Goal: Transaction & Acquisition: Purchase product/service

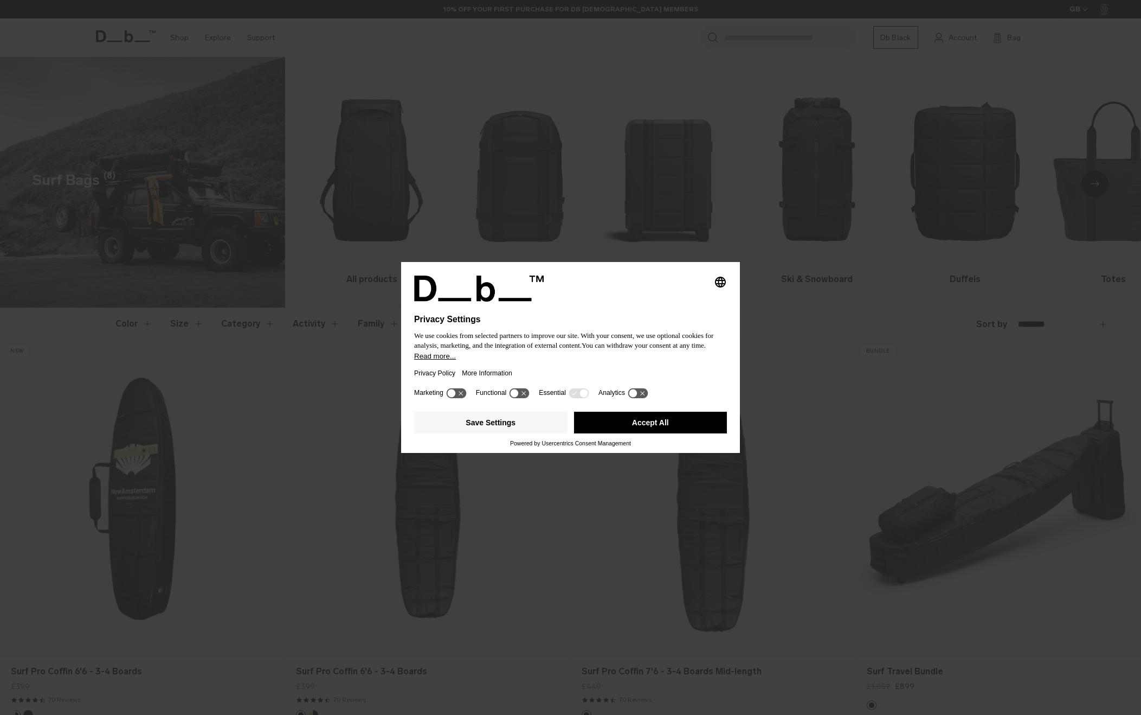
click at [676, 426] on button "Accept All" at bounding box center [650, 423] width 153 height 22
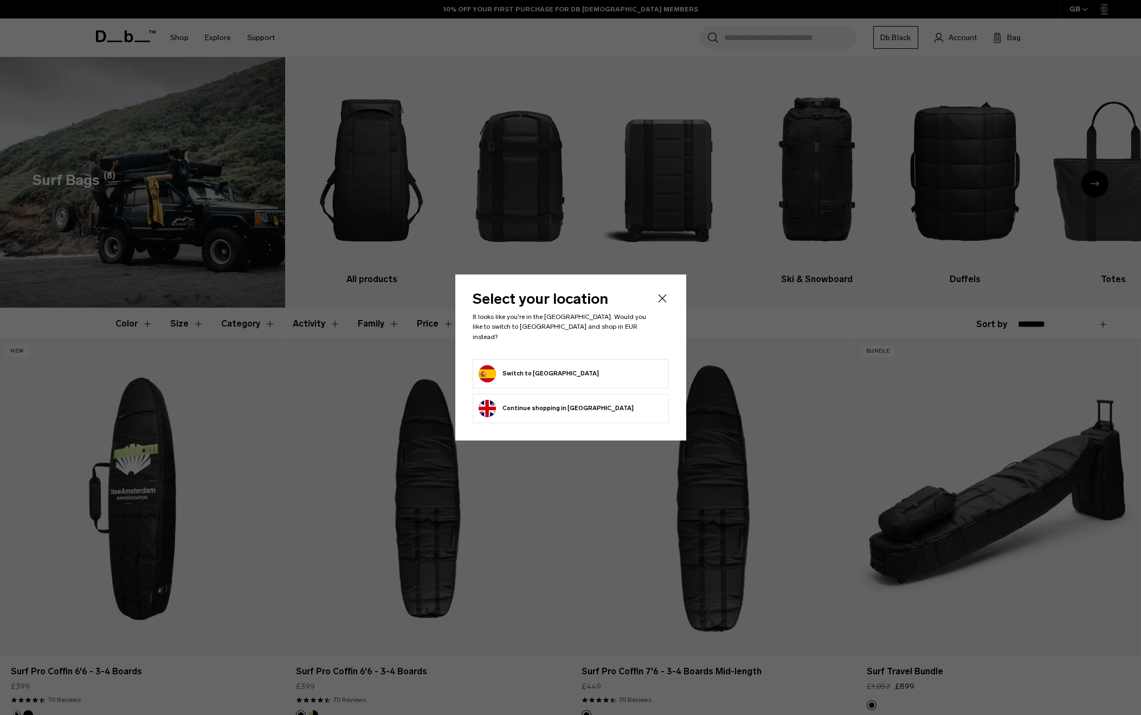
click at [535, 368] on button "Switch to [GEOGRAPHIC_DATA]" at bounding box center [539, 373] width 120 height 17
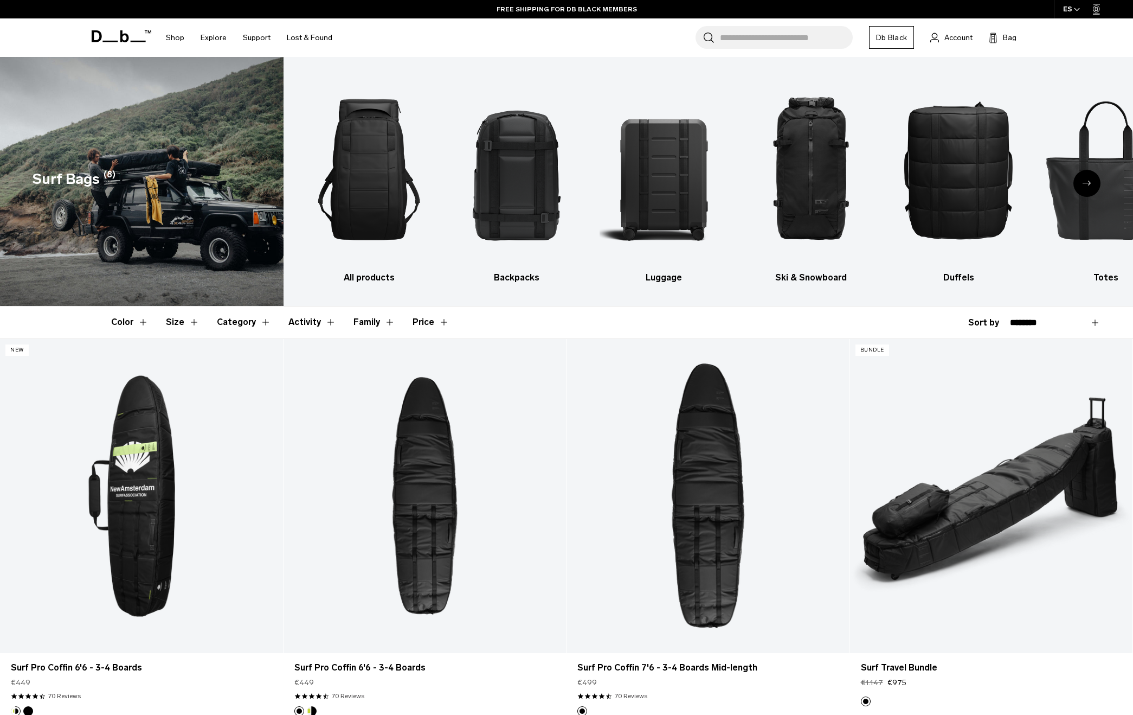
click at [1086, 189] on div "Next slide" at bounding box center [1086, 183] width 27 height 27
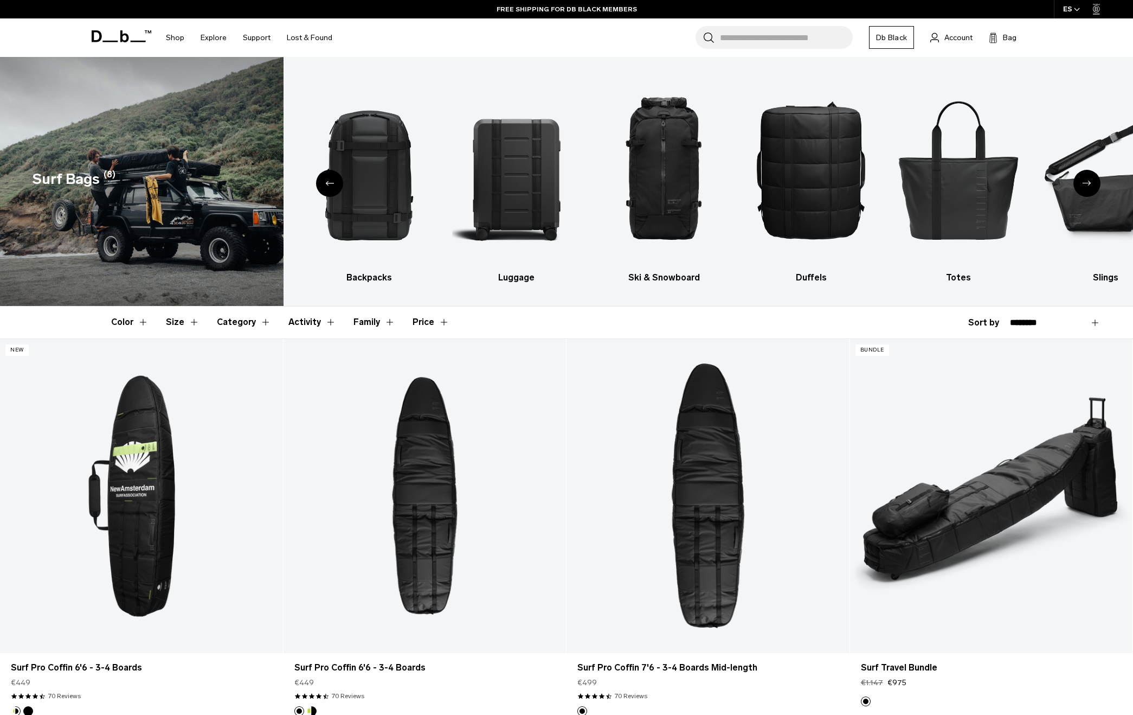
click at [1090, 187] on div "Next slide" at bounding box center [1086, 183] width 27 height 27
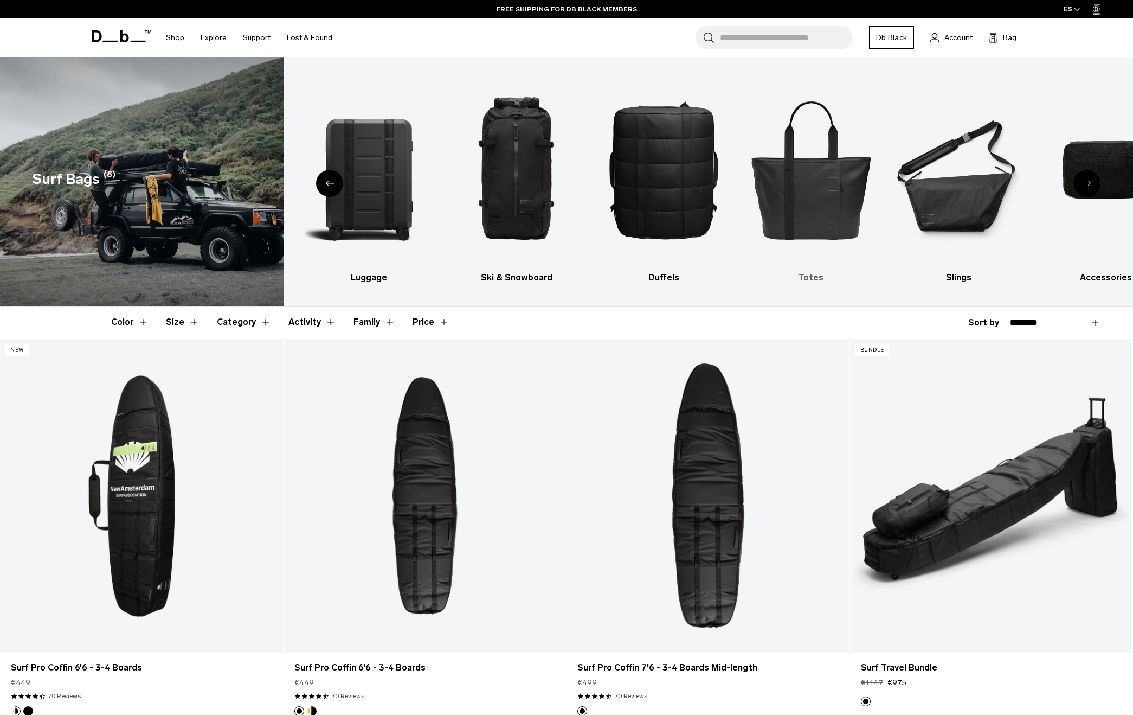
click at [819, 218] on img "6 / 9" at bounding box center [811, 169] width 128 height 192
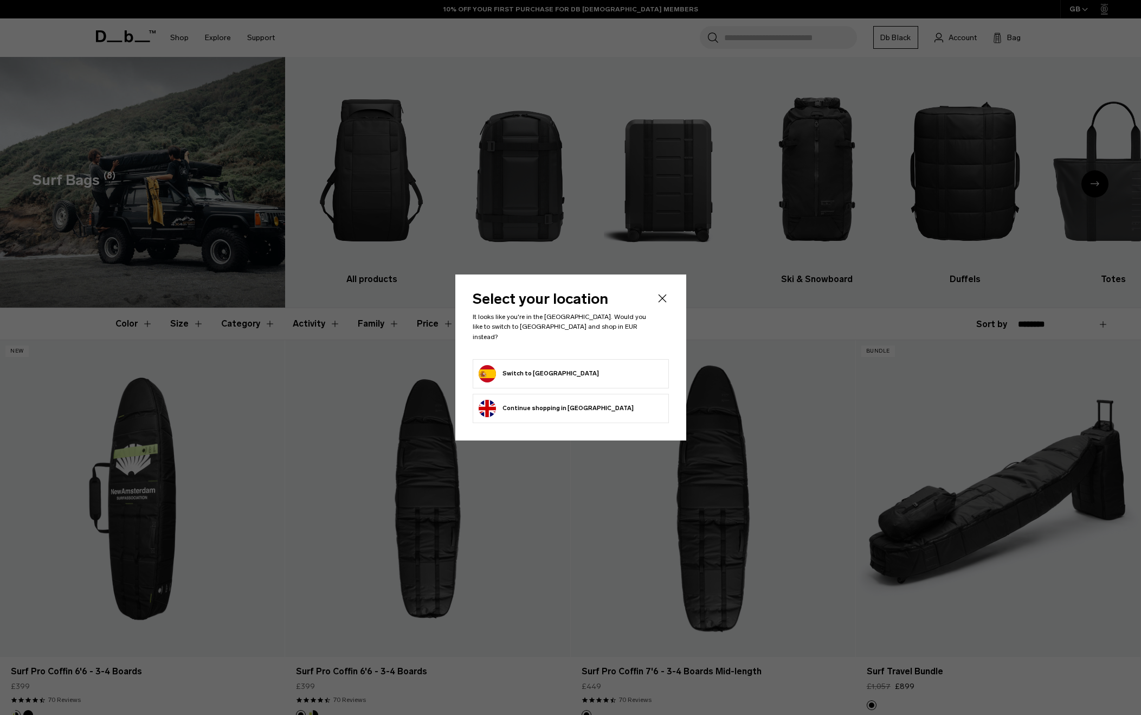
click at [502, 367] on button "Switch to [GEOGRAPHIC_DATA]" at bounding box center [539, 373] width 120 height 17
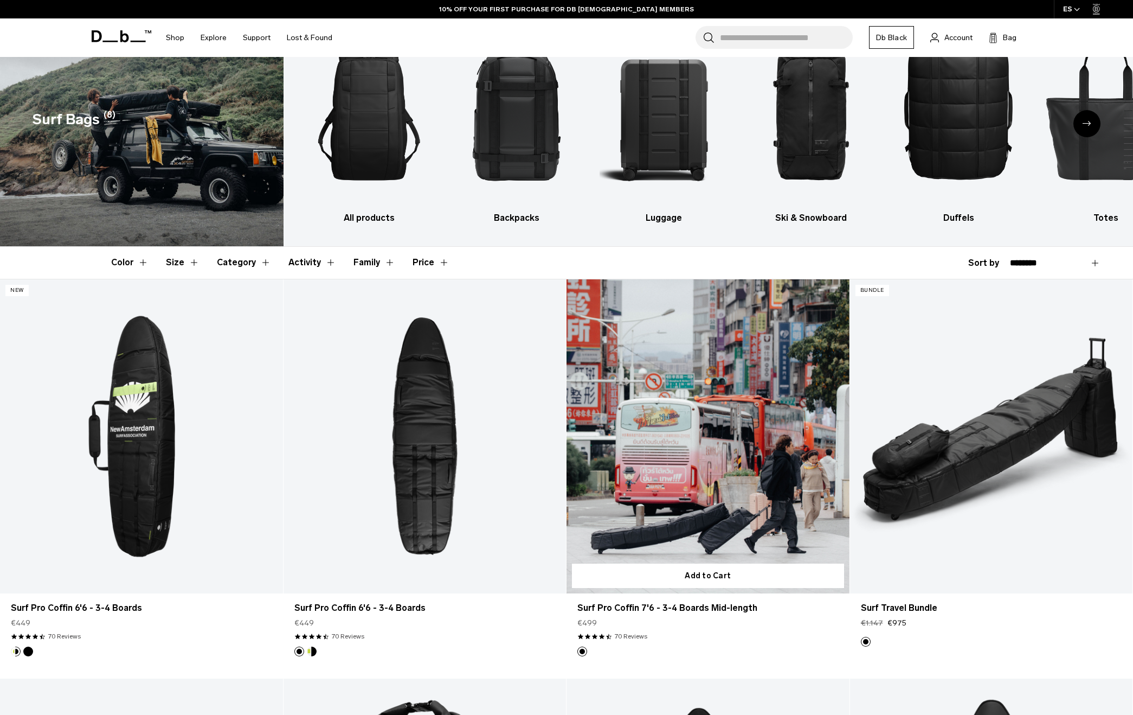
scroll to position [108, 0]
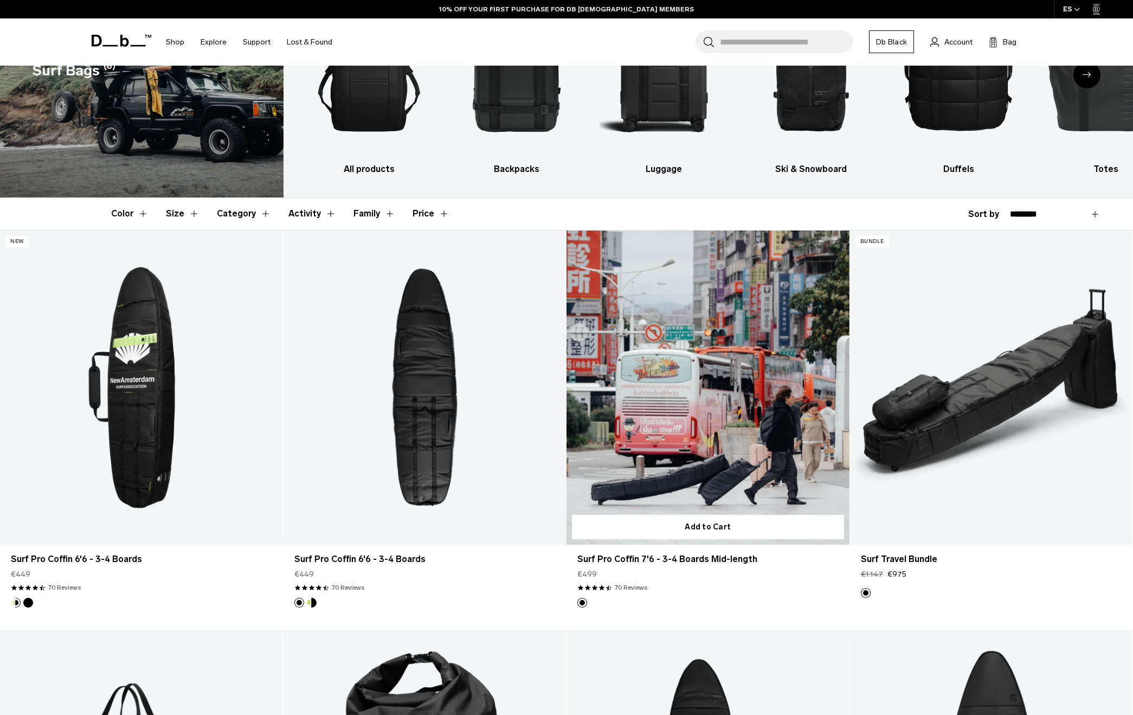
click at [725, 466] on link "Surf Pro Coffin 7'6 - 3-4 Boards Mid-length" at bounding box center [708, 387] width 283 height 314
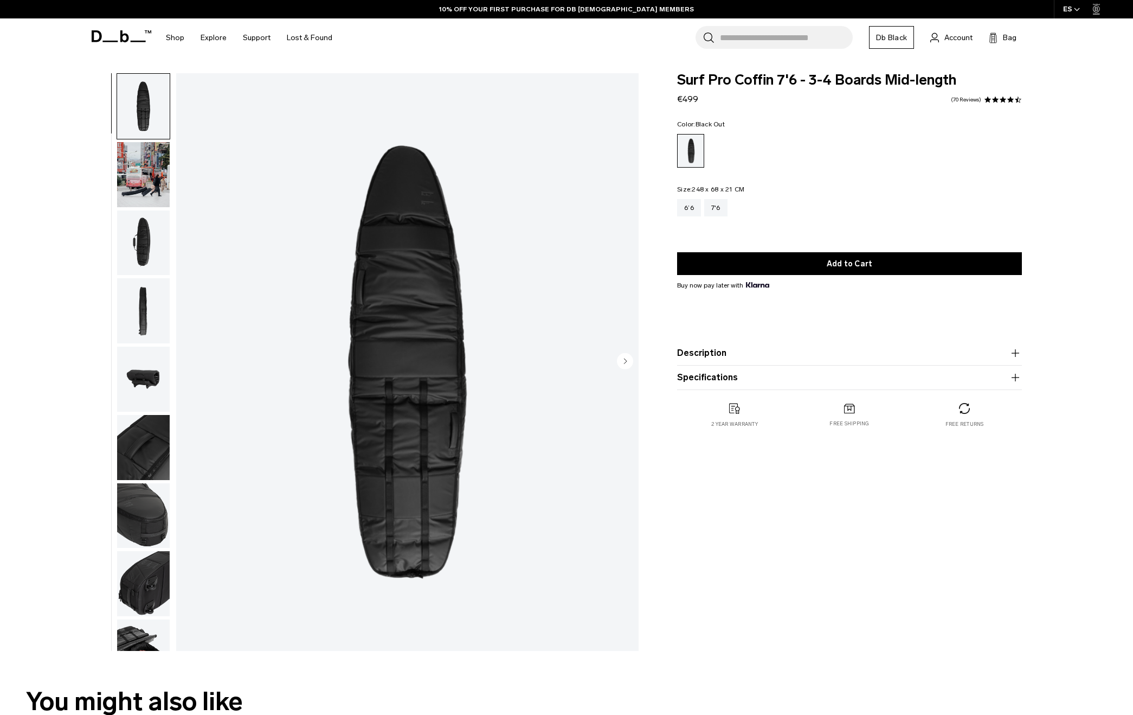
click at [134, 178] on img "button" at bounding box center [143, 174] width 53 height 65
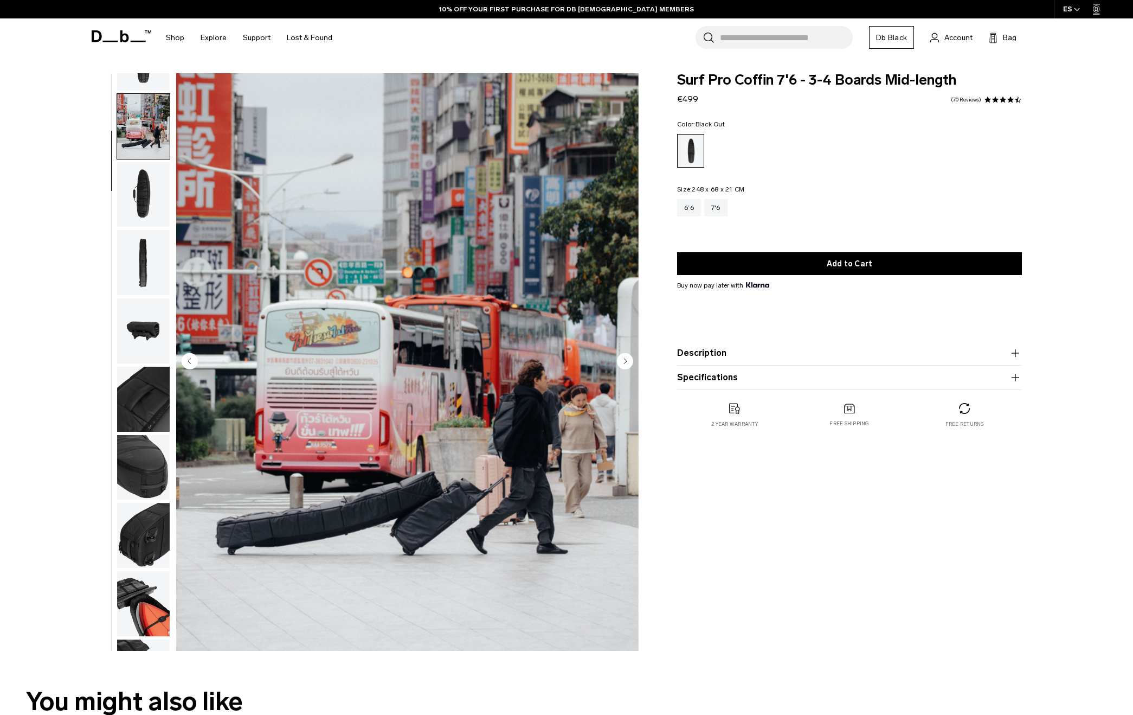
scroll to position [68, 0]
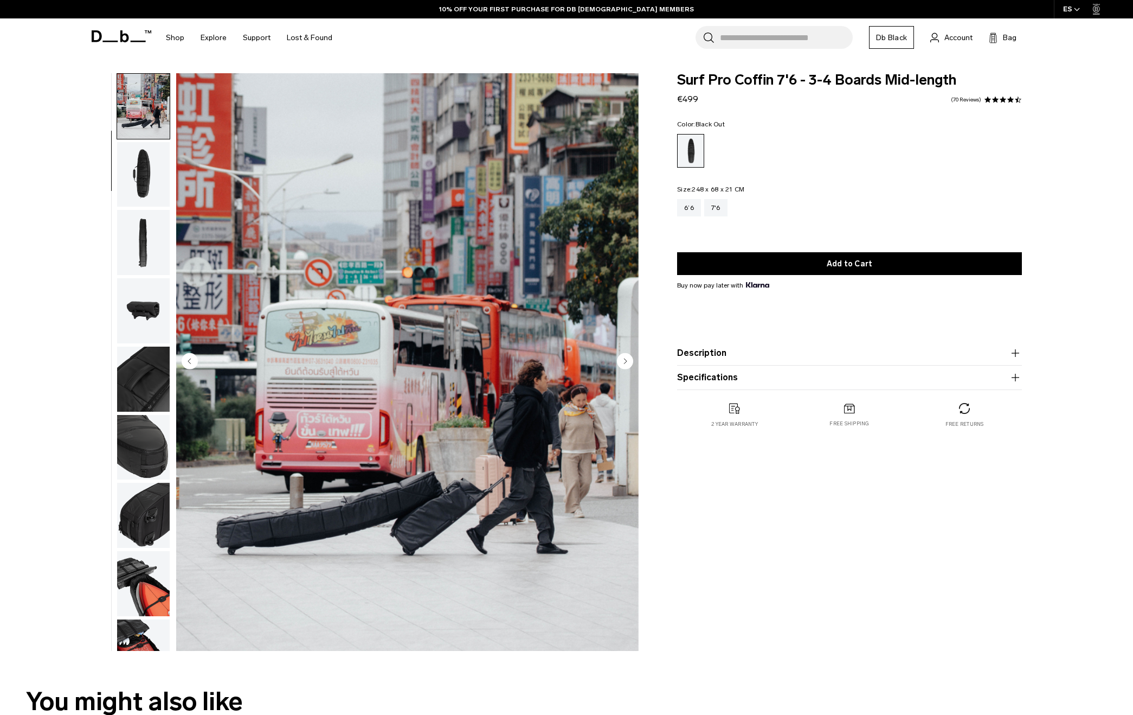
click at [153, 182] on img "button" at bounding box center [143, 174] width 53 height 65
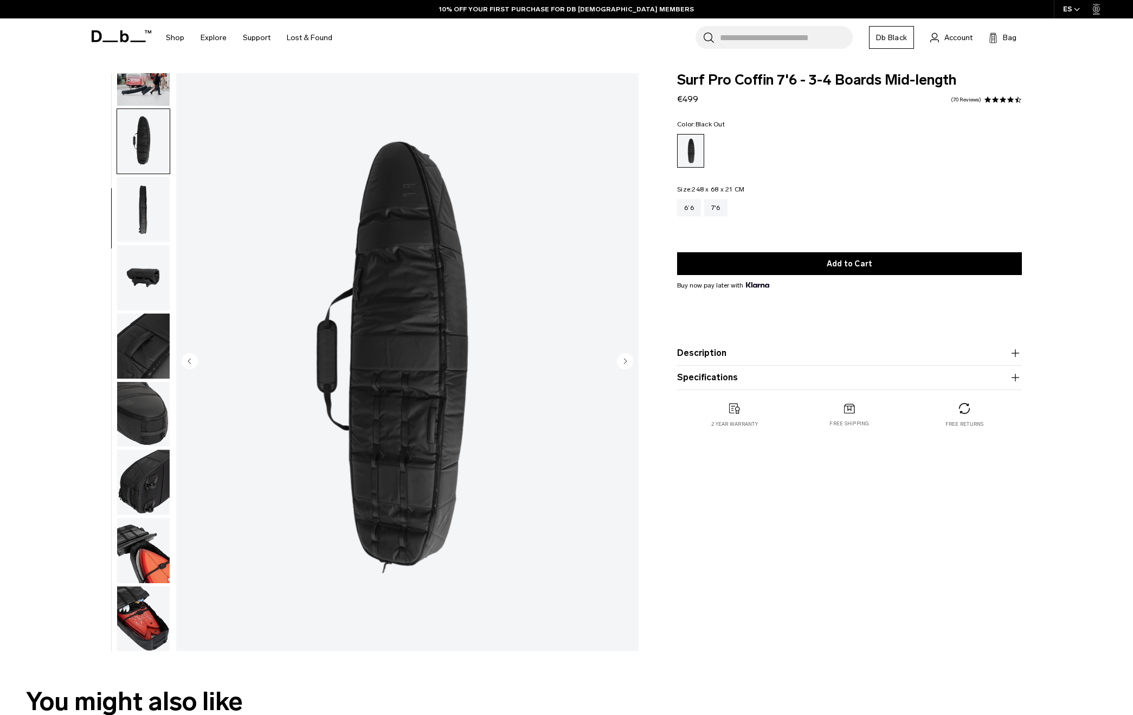
scroll to position [102, 0]
click at [151, 204] on img "button" at bounding box center [143, 208] width 53 height 65
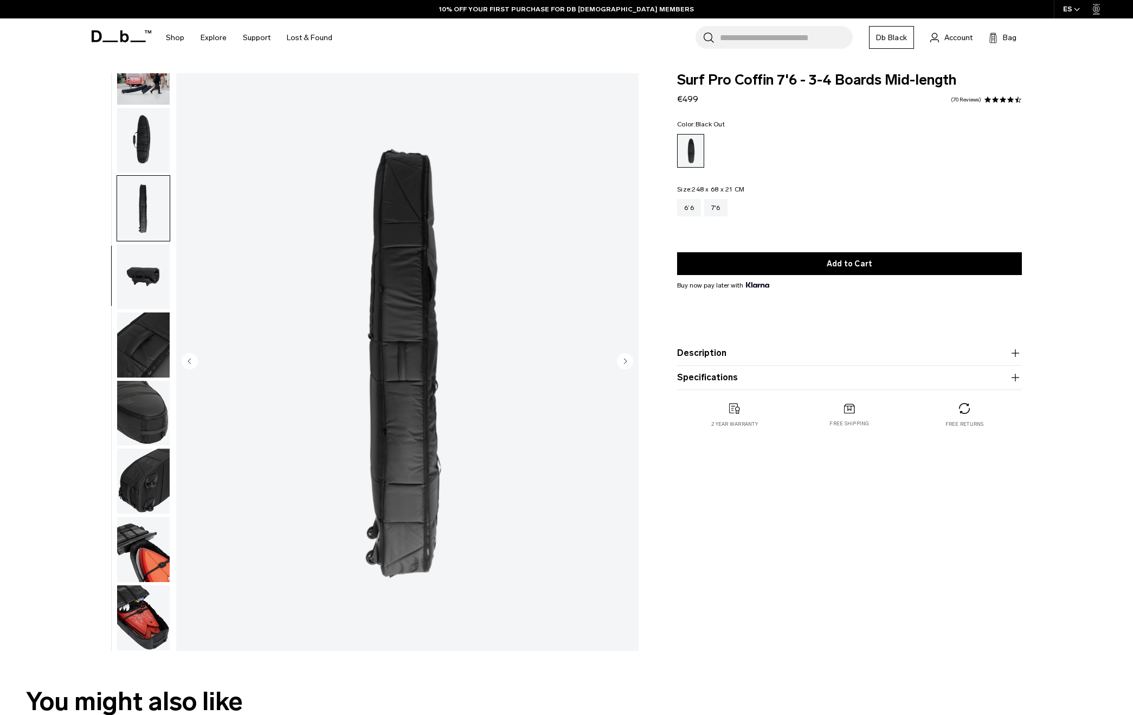
click at [147, 279] on img "button" at bounding box center [143, 276] width 53 height 65
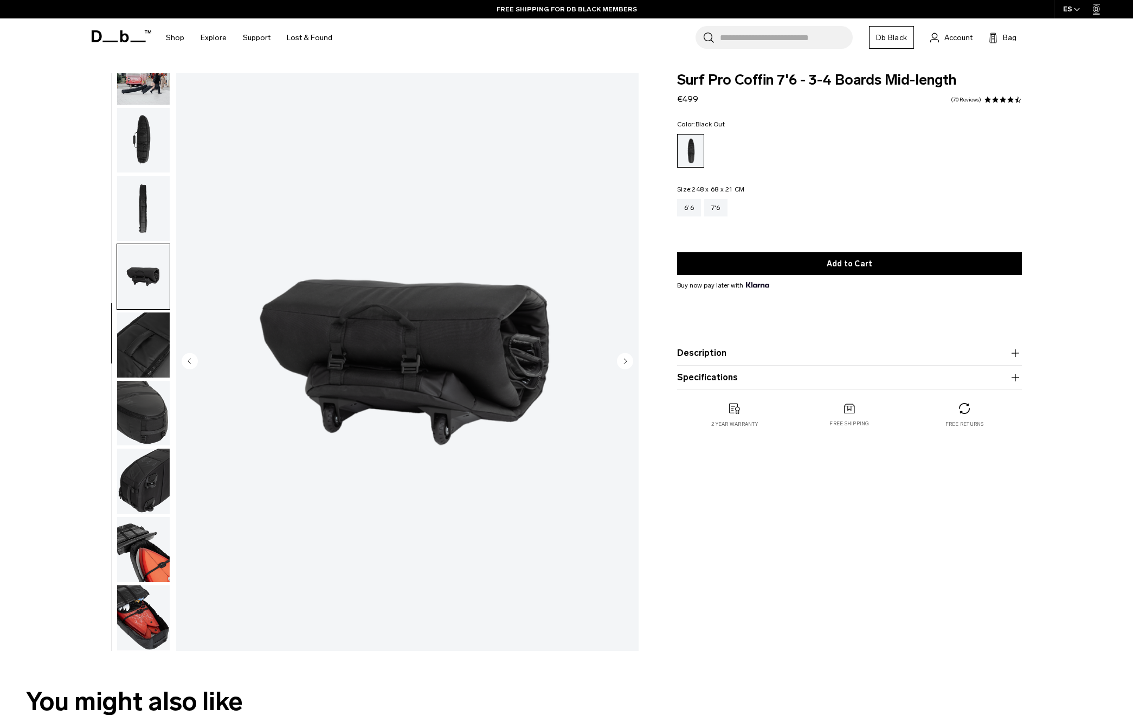
click at [123, 308] on img "button" at bounding box center [143, 276] width 53 height 65
click at [155, 347] on img "button" at bounding box center [143, 344] width 53 height 65
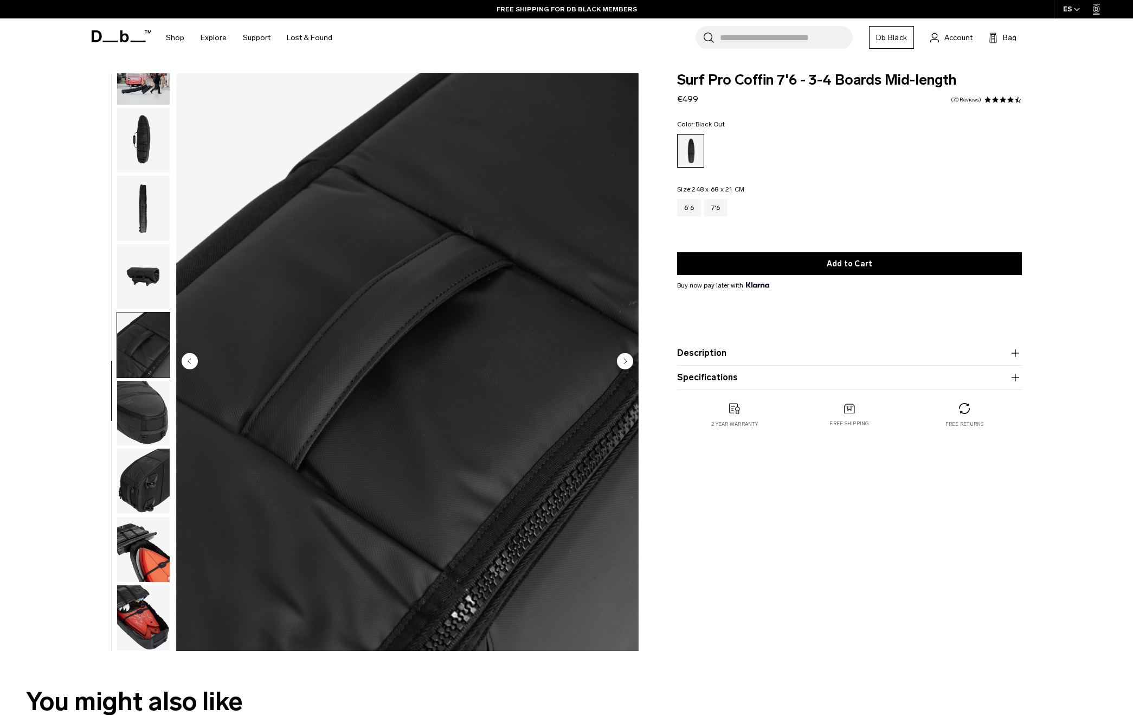
click at [142, 486] on img "button" at bounding box center [143, 480] width 53 height 65
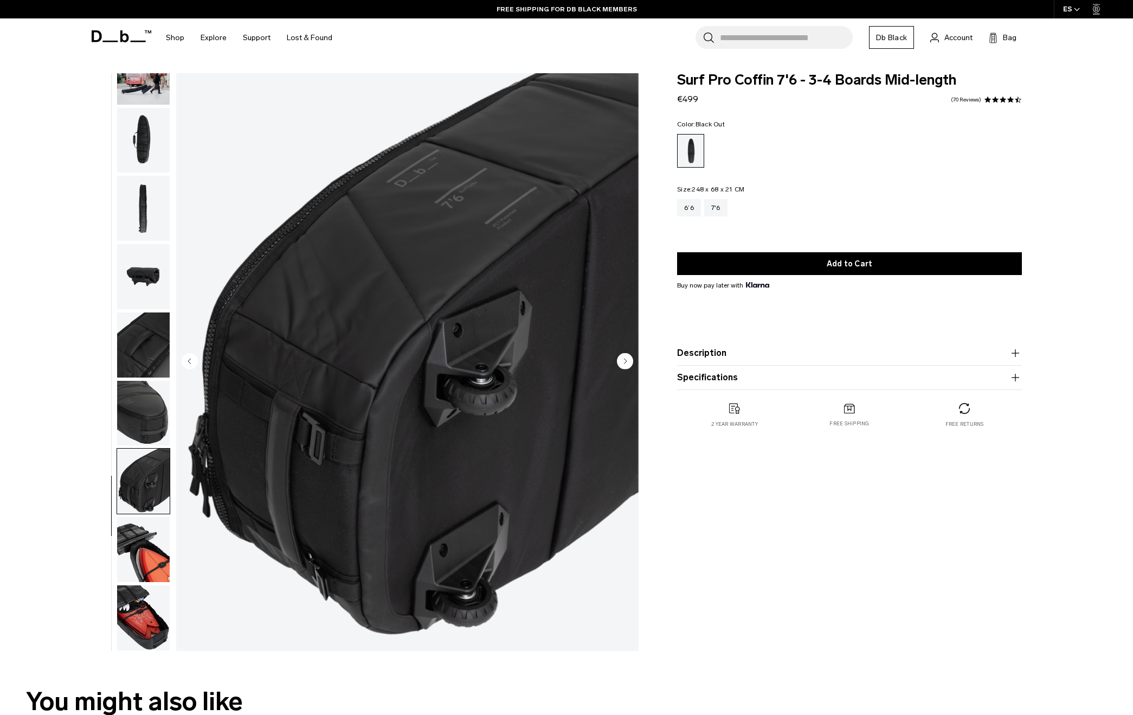
click at [147, 550] on img "button" at bounding box center [143, 549] width 53 height 65
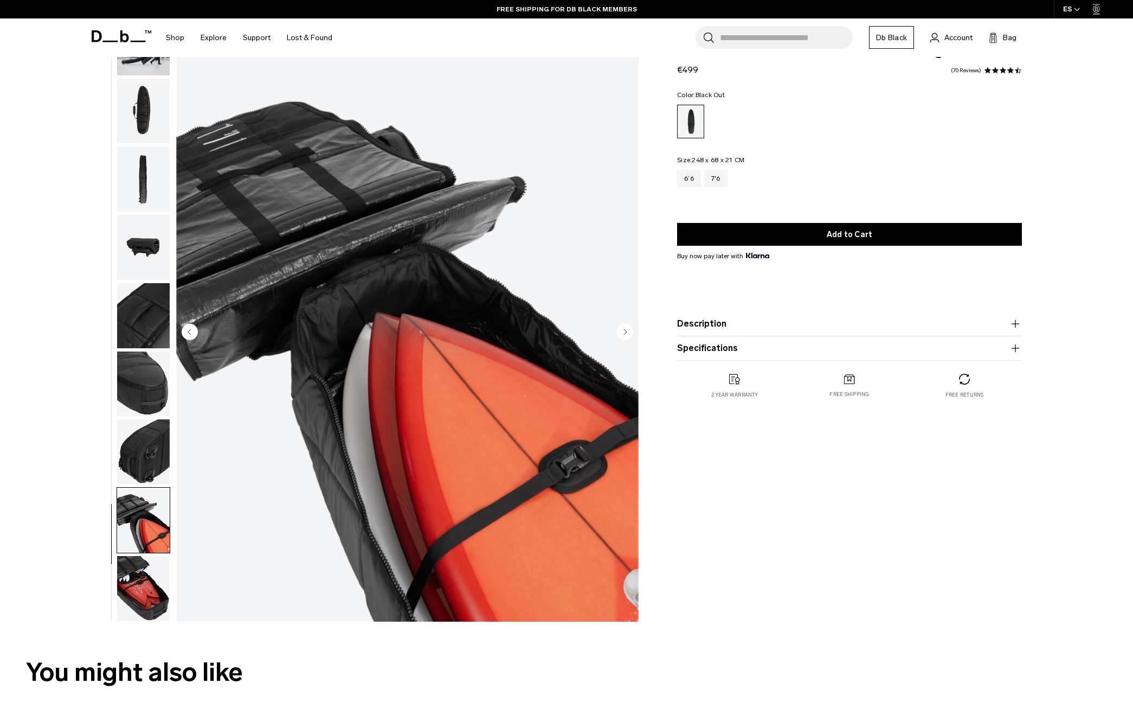
scroll to position [54, 0]
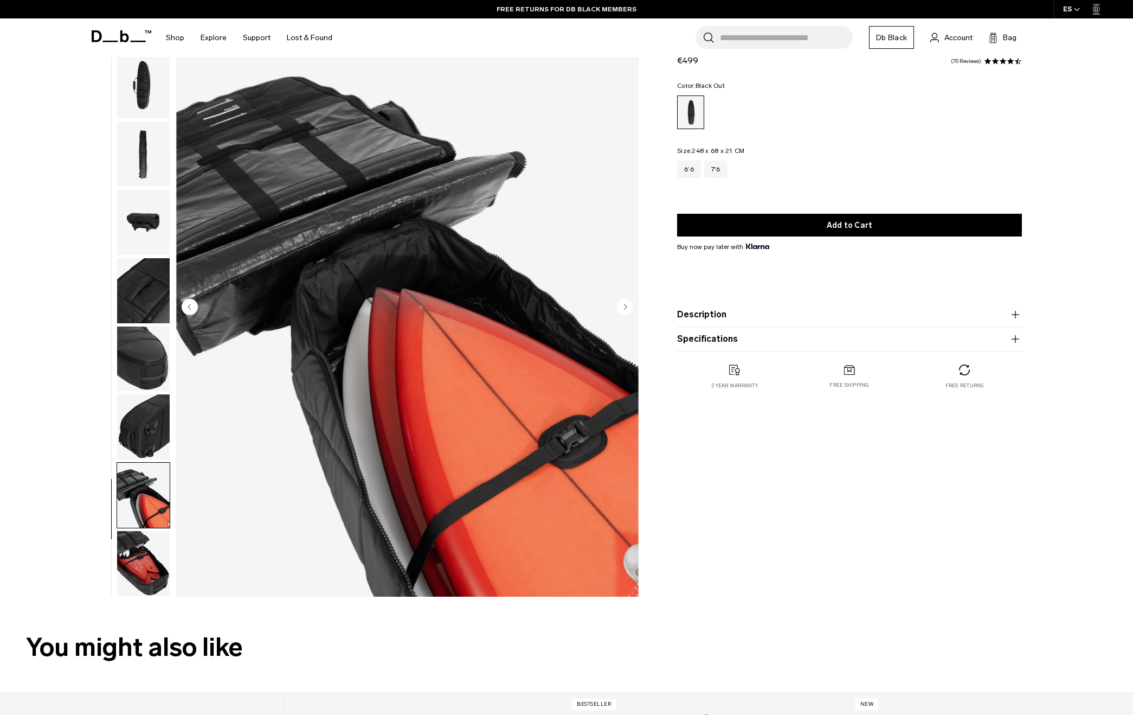
click at [142, 552] on img "button" at bounding box center [143, 563] width 53 height 65
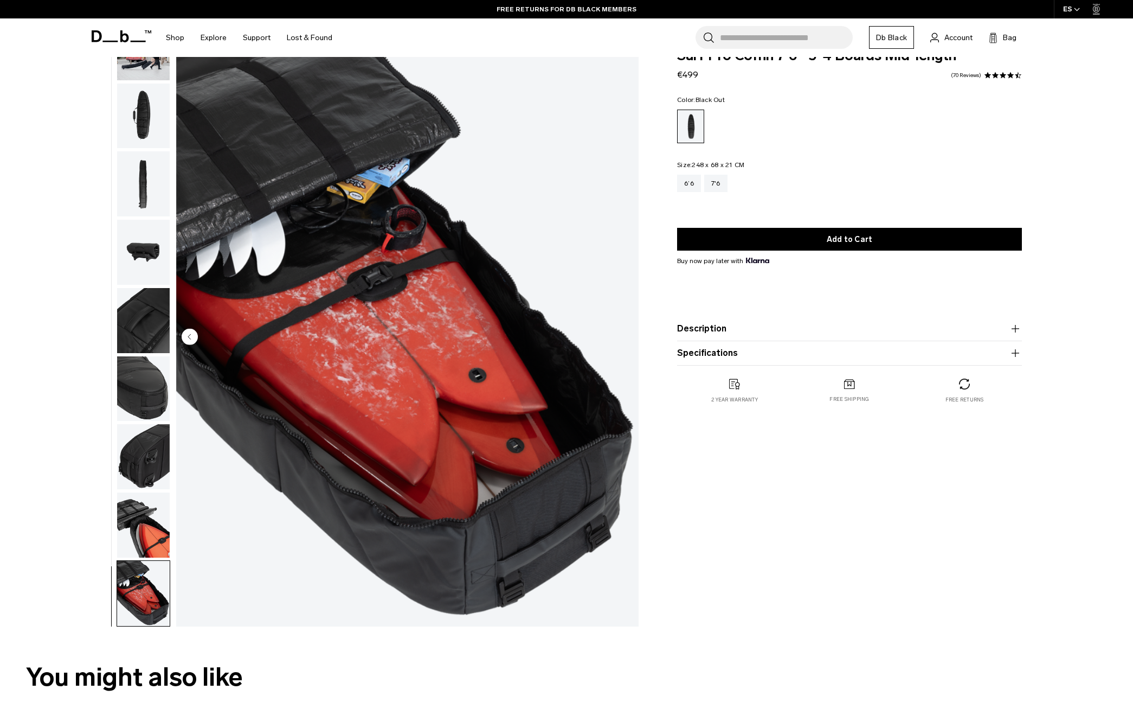
scroll to position [0, 0]
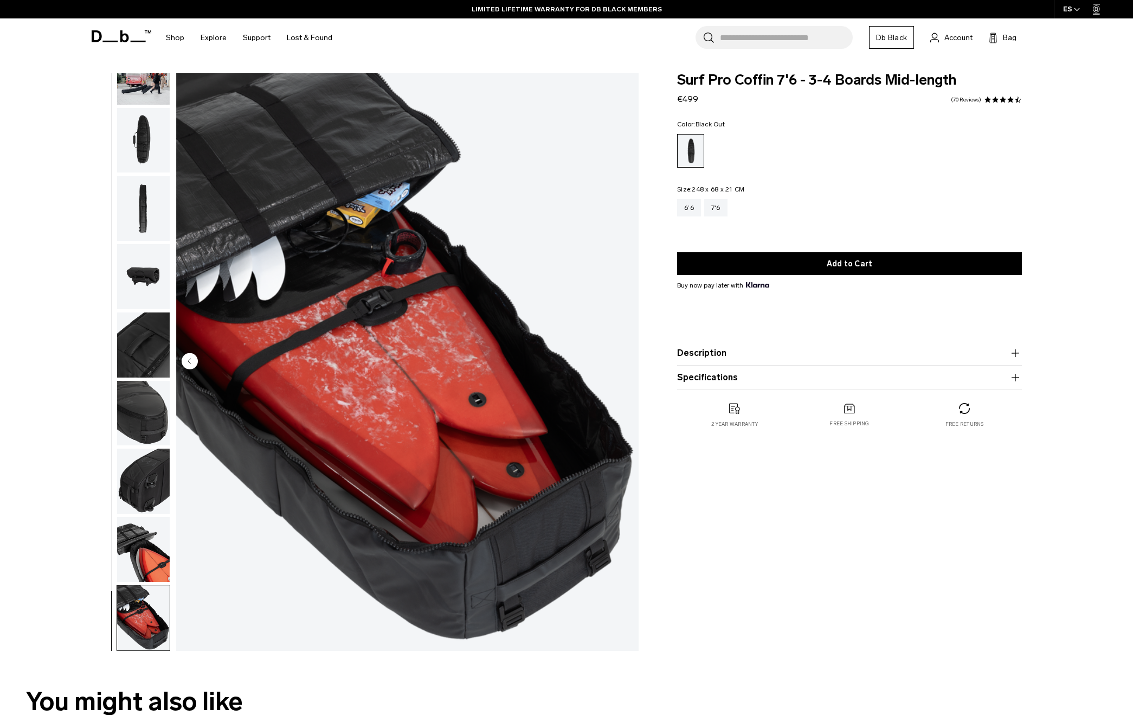
click at [146, 550] on img "button" at bounding box center [143, 549] width 53 height 65
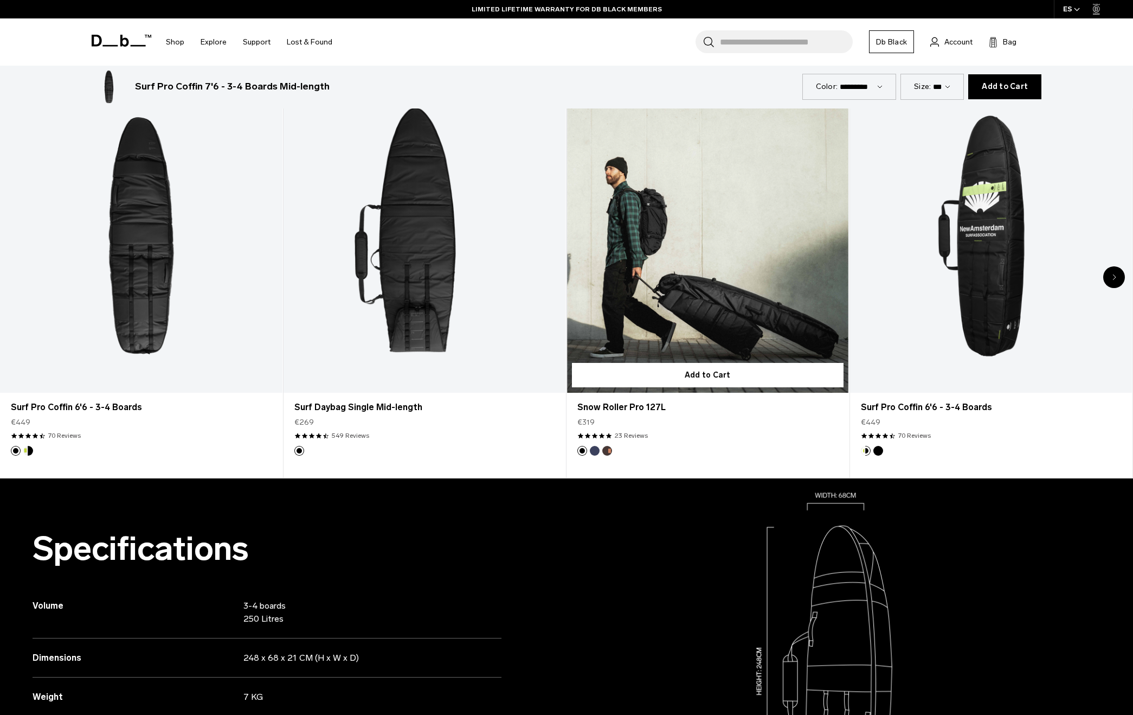
scroll to position [596, 0]
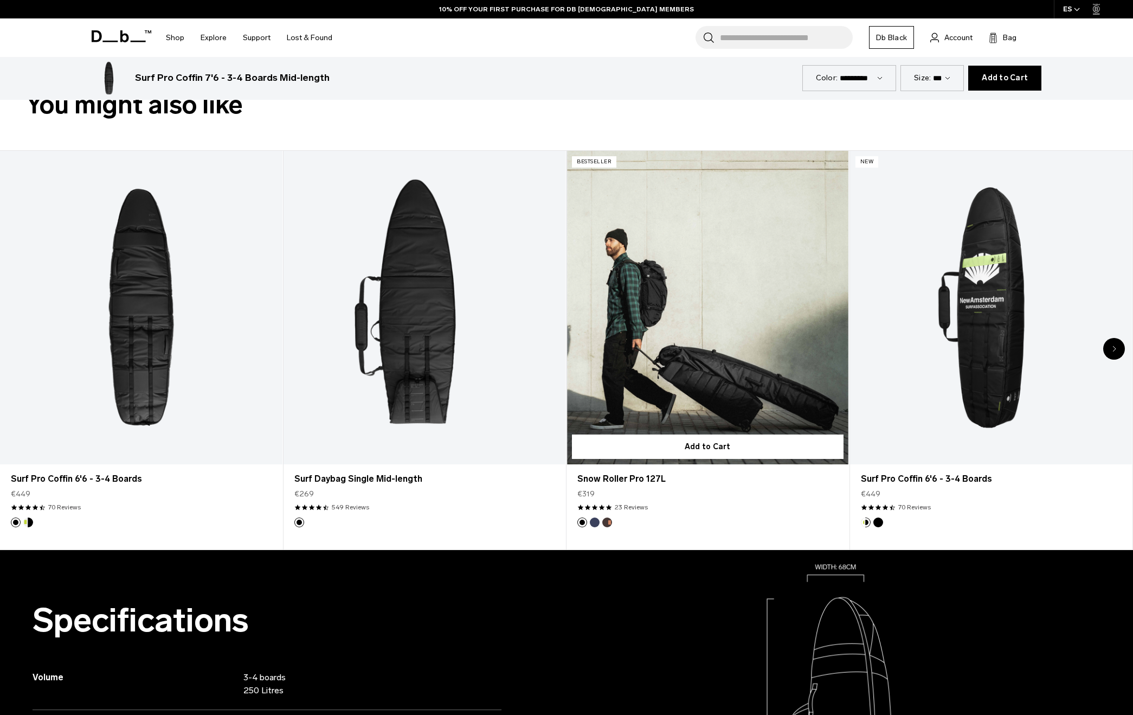
click at [731, 390] on link "Snow Roller Pro 127L" at bounding box center [708, 307] width 282 height 313
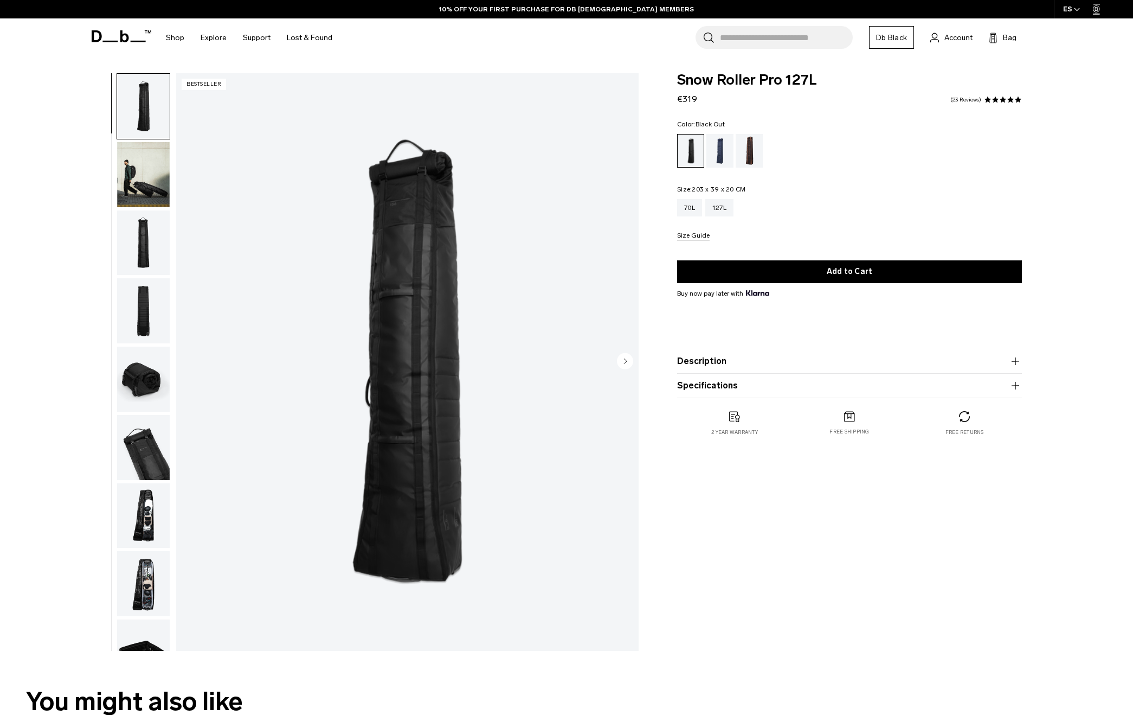
click at [150, 310] on img "button" at bounding box center [143, 310] width 53 height 65
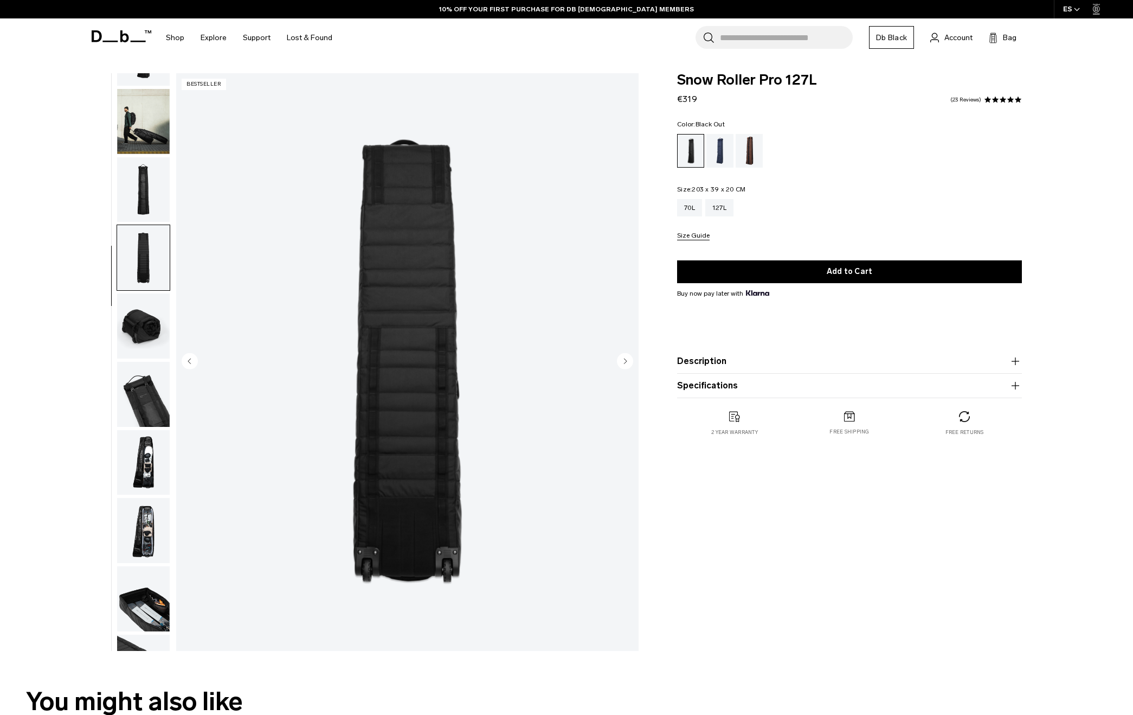
scroll to position [102, 0]
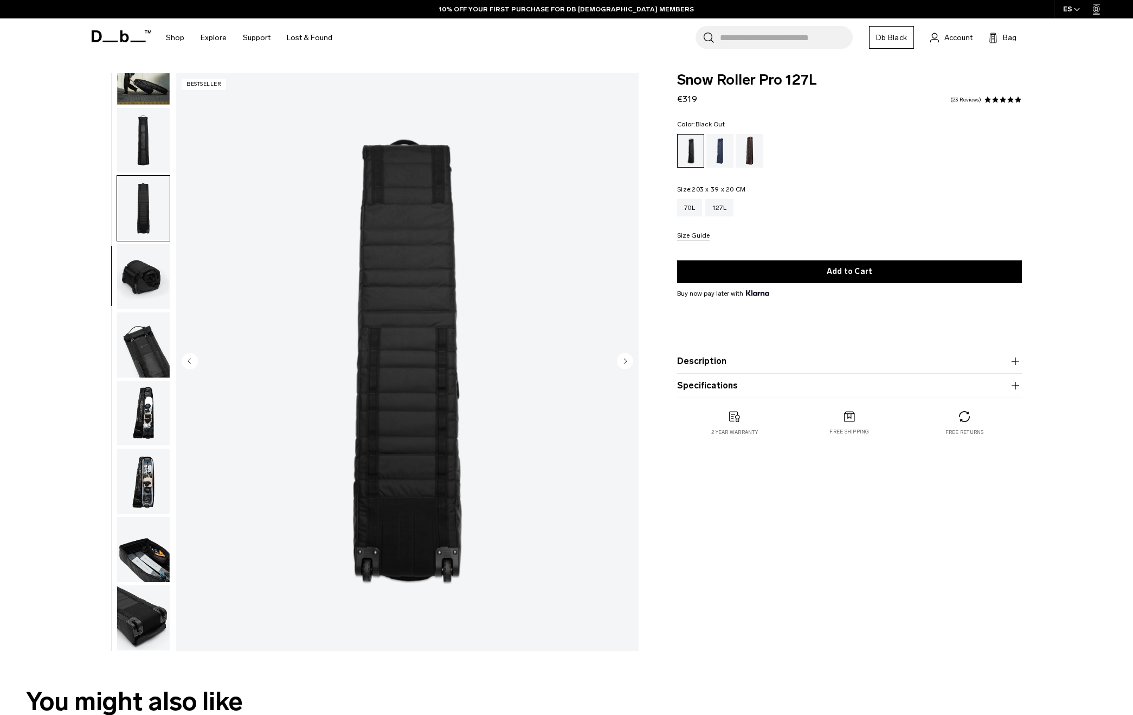
click at [146, 342] on img "button" at bounding box center [143, 344] width 53 height 65
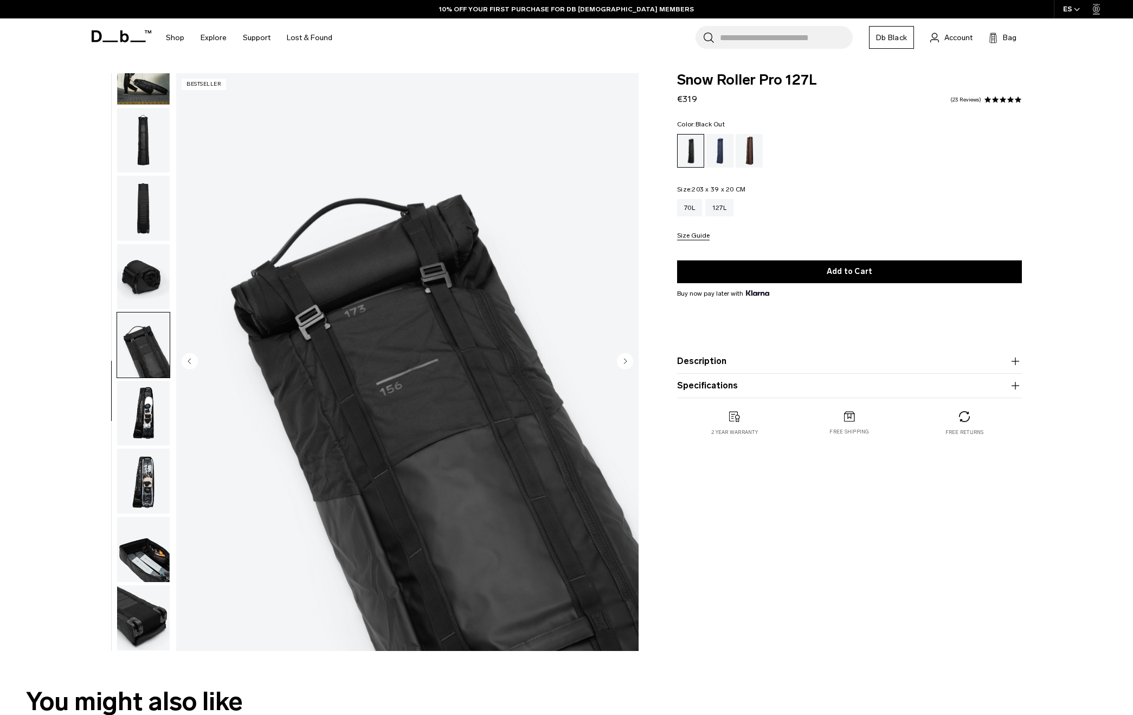
click at [152, 406] on img "button" at bounding box center [143, 413] width 53 height 65
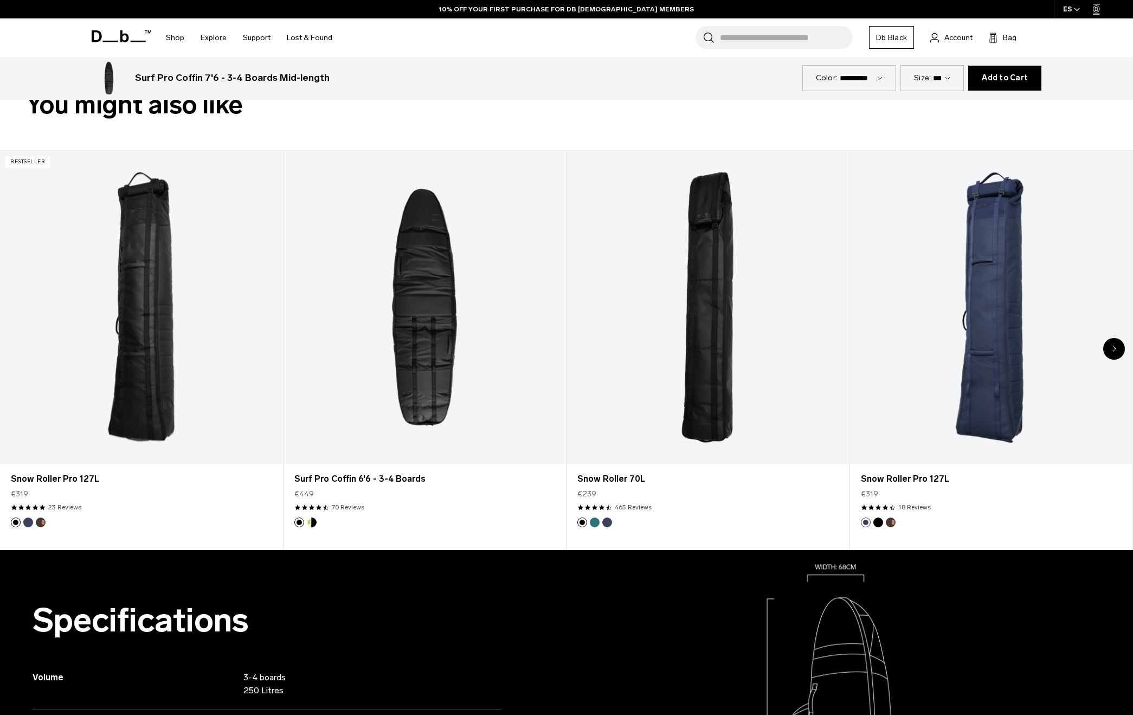
click at [1117, 350] on div "Next slide" at bounding box center [1114, 349] width 22 height 22
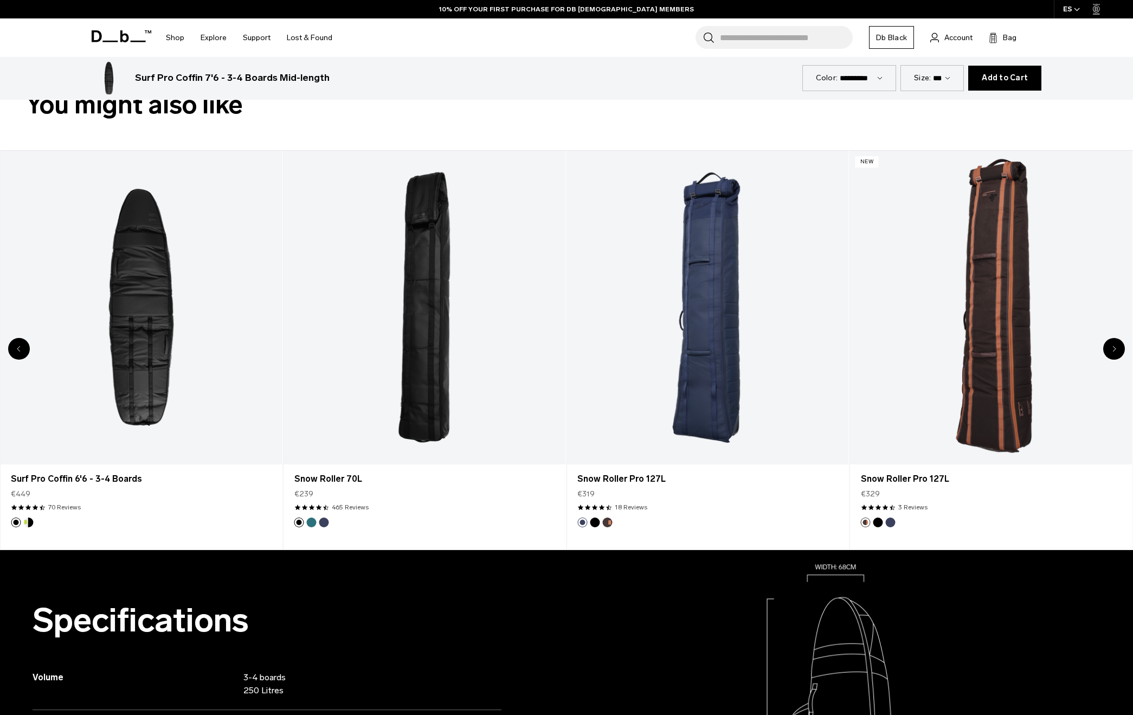
click at [1117, 350] on div "Next slide" at bounding box center [1114, 349] width 22 height 22
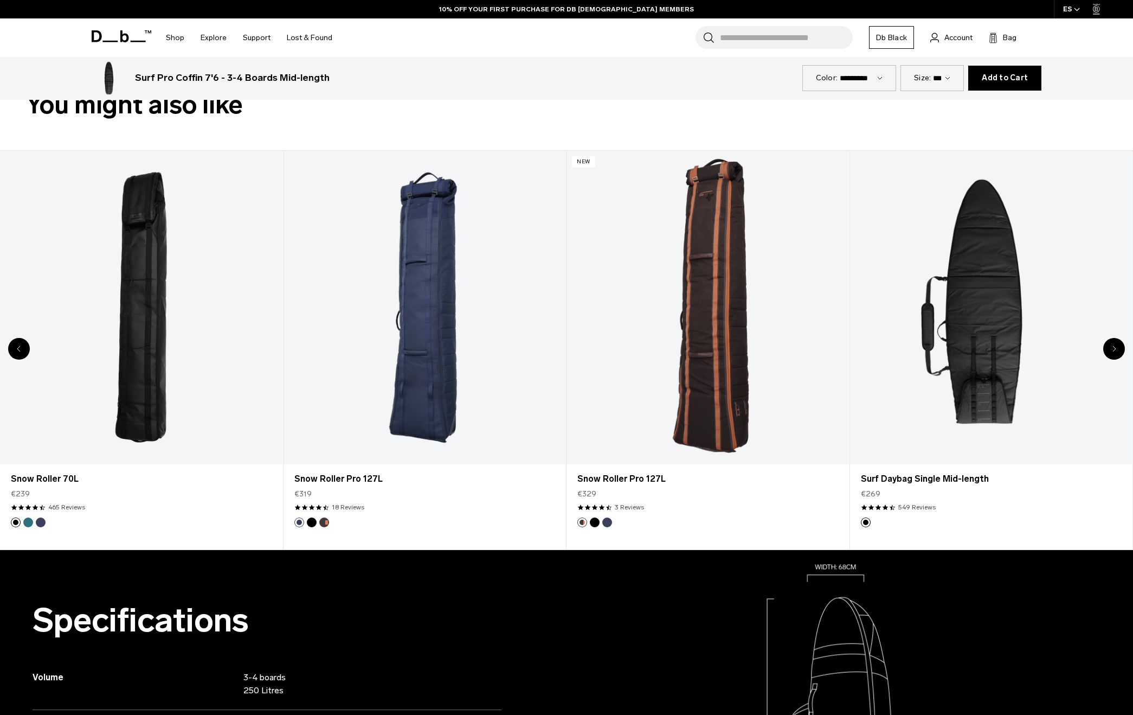
click at [1117, 350] on div "Next slide" at bounding box center [1114, 349] width 22 height 22
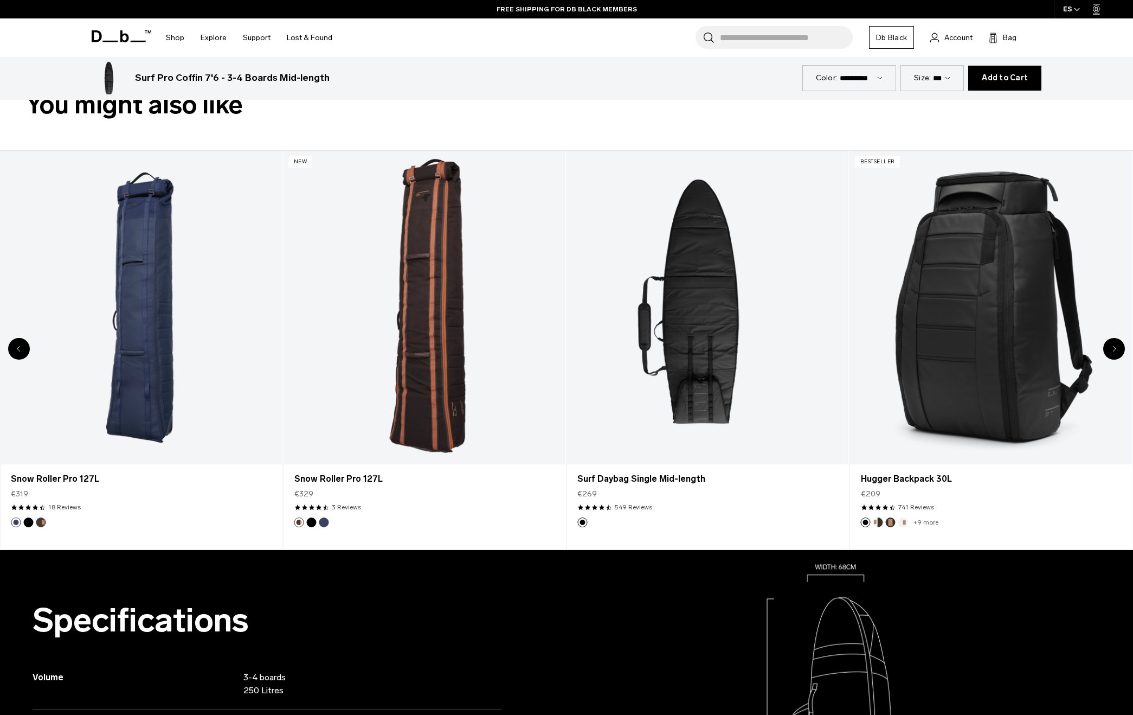
click at [1117, 350] on div "Next slide" at bounding box center [1114, 349] width 22 height 22
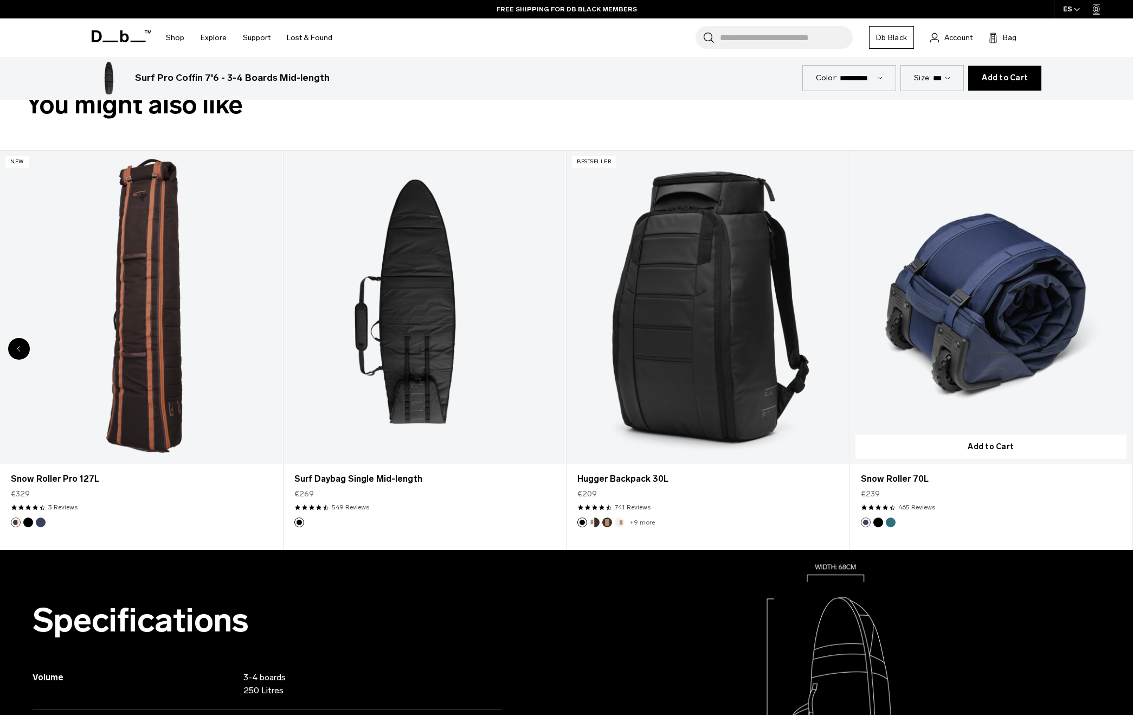
click at [1117, 352] on link "Snow Roller 70L" at bounding box center [991, 307] width 282 height 313
